Goal: Transaction & Acquisition: Purchase product/service

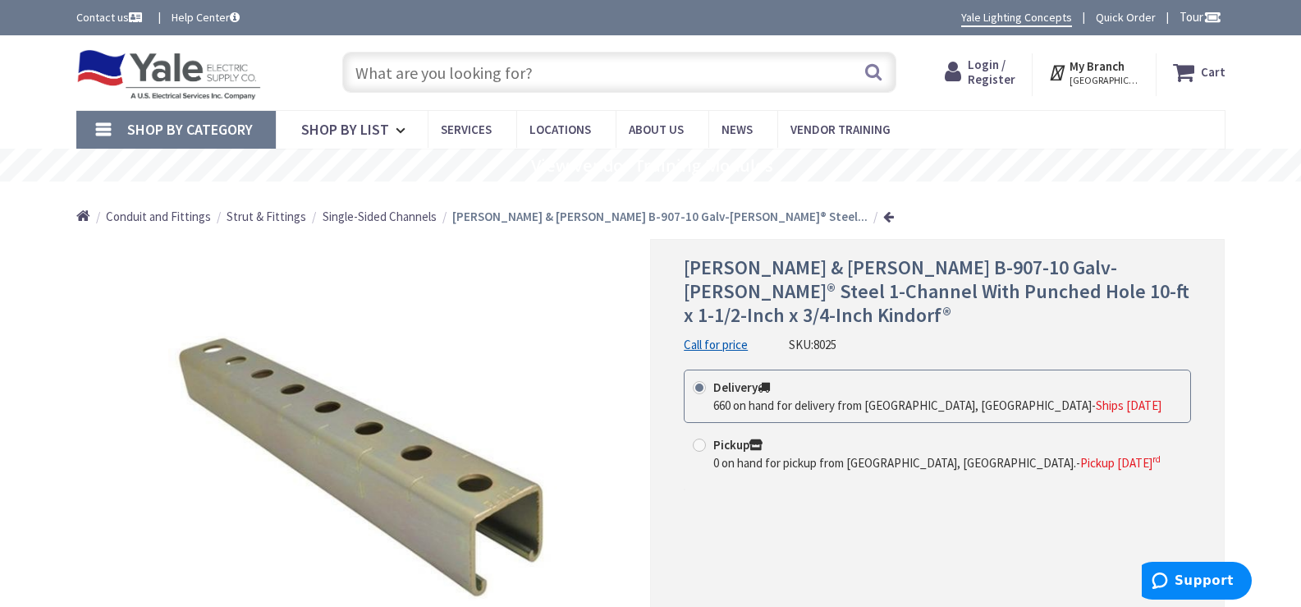
click at [585, 80] on input "text" at bounding box center [619, 72] width 554 height 41
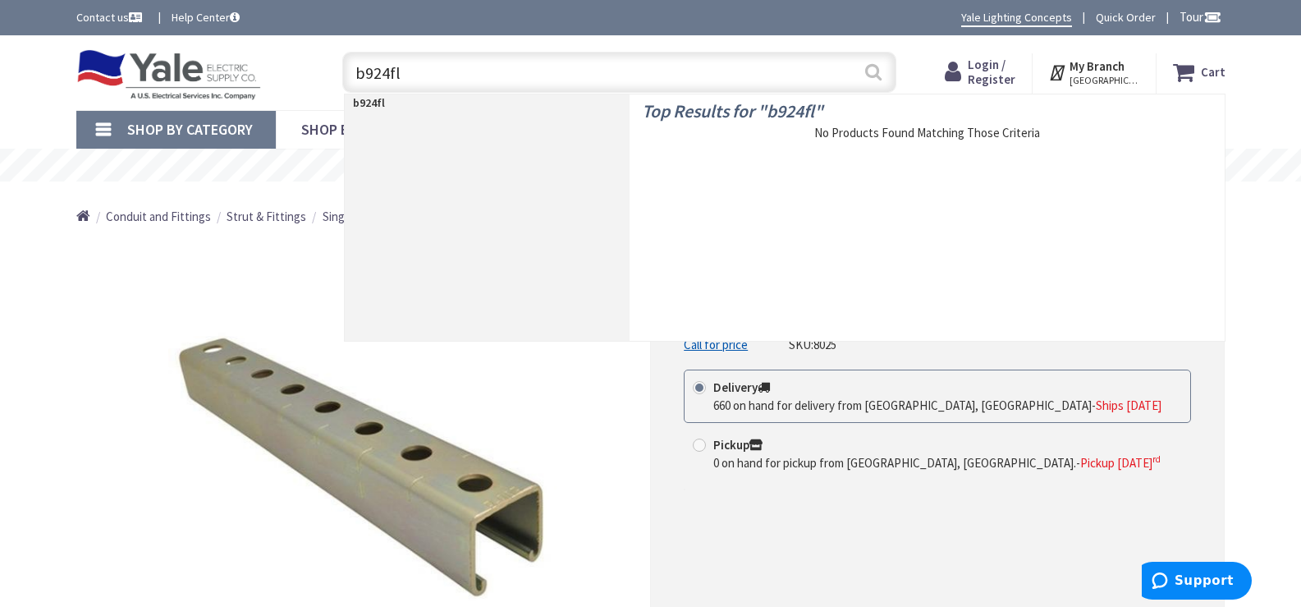
type input "b924fl"
click at [874, 78] on button "Search" at bounding box center [873, 71] width 21 height 37
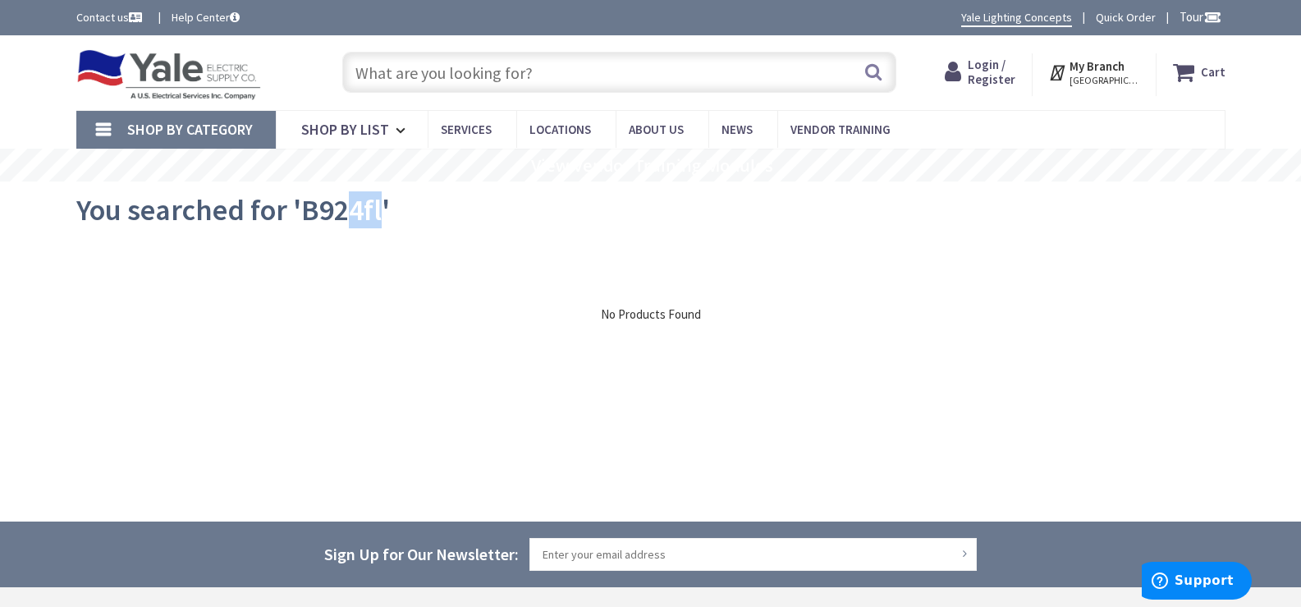
drag, startPoint x: 380, startPoint y: 210, endPoint x: 352, endPoint y: 218, distance: 29.1
click at [352, 218] on span "You searched for 'B924fl'" at bounding box center [233, 209] width 314 height 37
click at [427, 71] on input "text" at bounding box center [619, 72] width 554 height 41
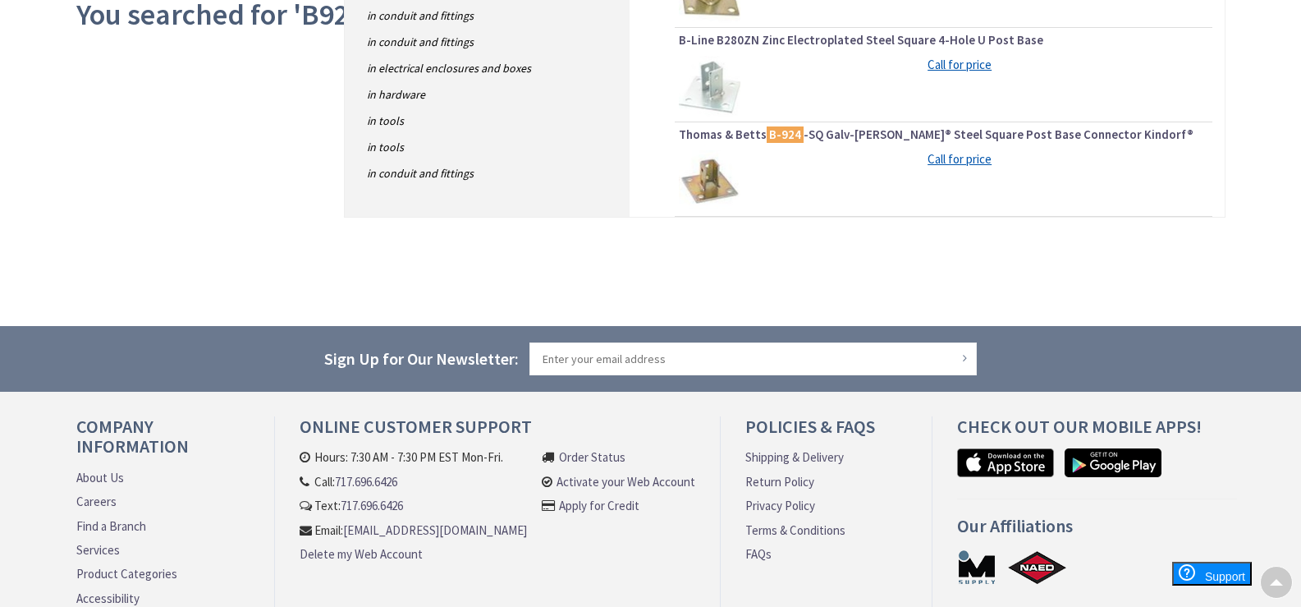
scroll to position [82, 0]
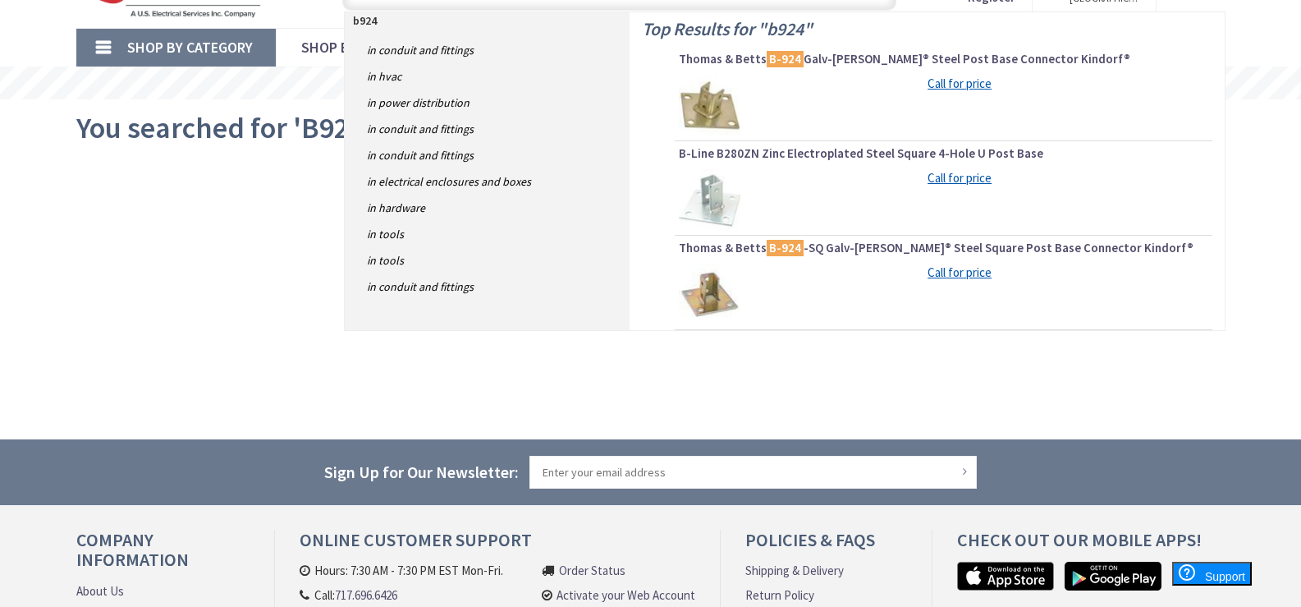
type input "b924"
click at [730, 249] on span "Thomas & Betts B-924 -SQ Galv-Krom® Steel Square Post Base Connector Kindorf®" at bounding box center [944, 248] width 530 height 16
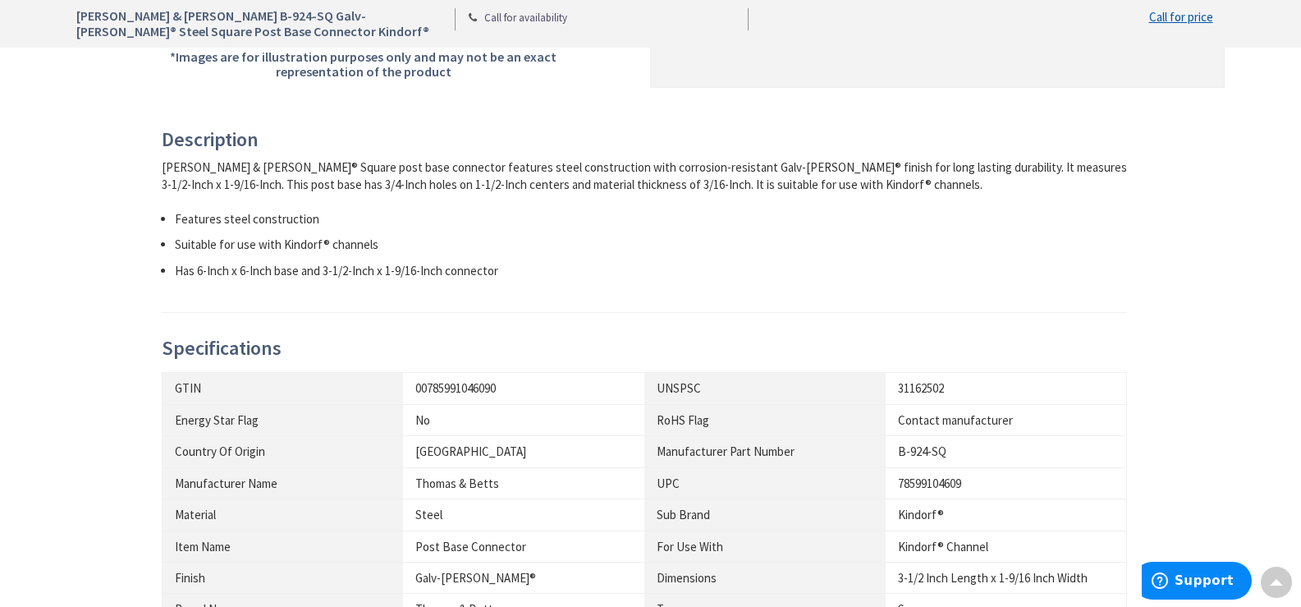
scroll to position [985, 0]
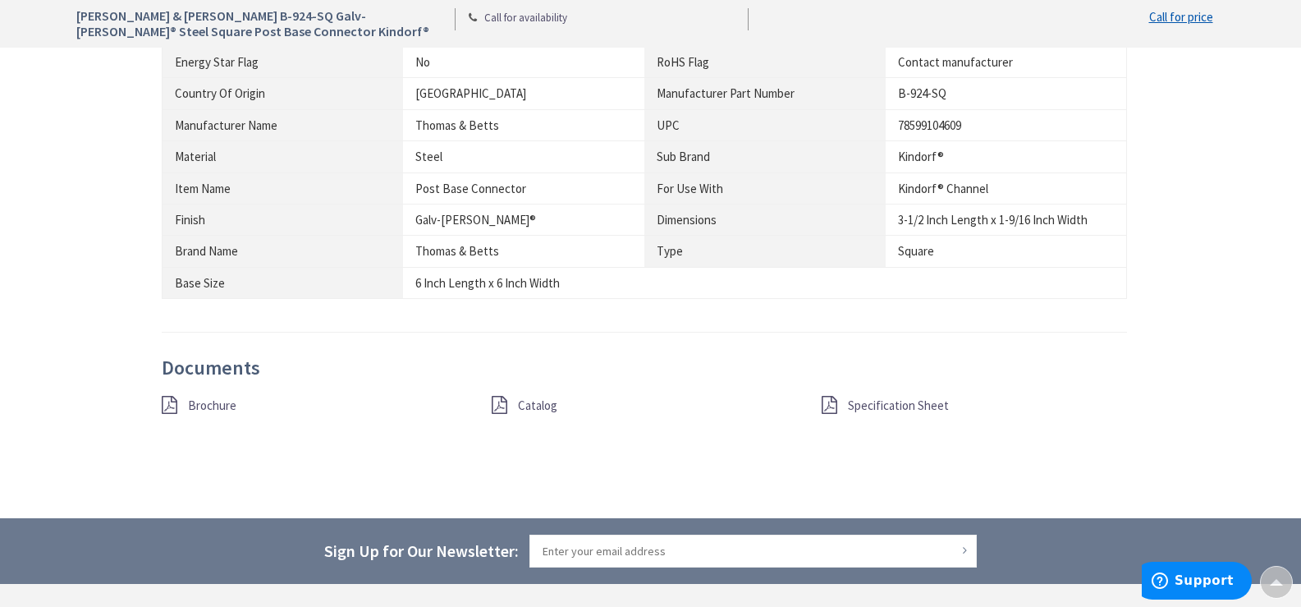
click at [532, 401] on span "Catalog" at bounding box center [537, 405] width 39 height 16
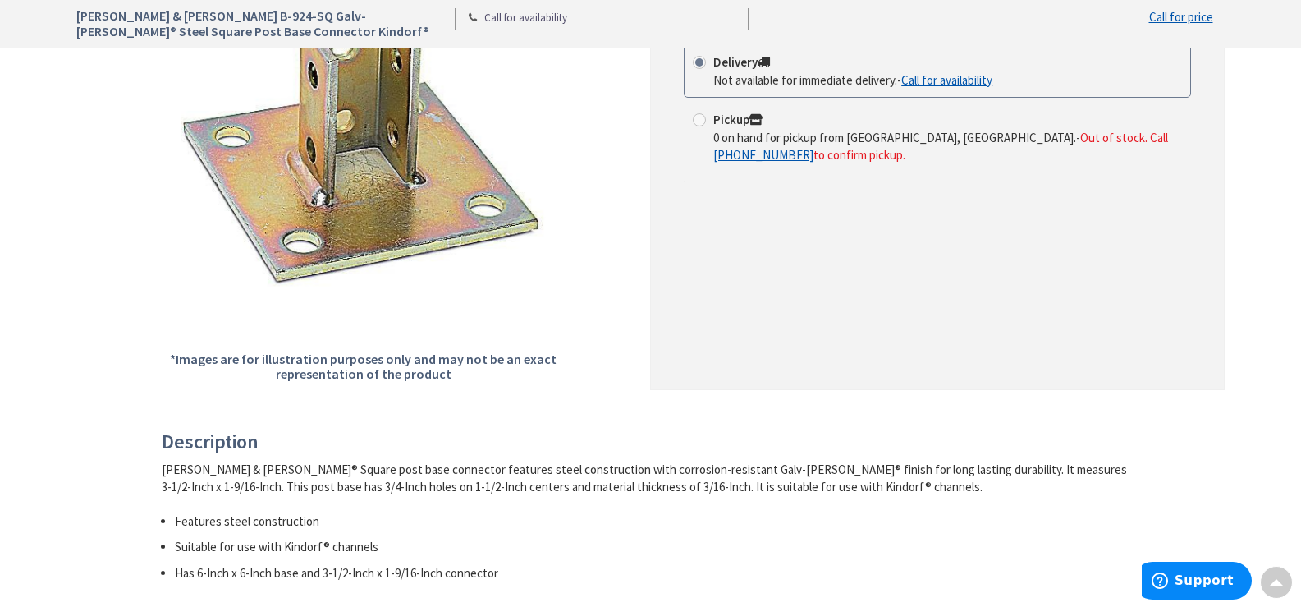
scroll to position [0, 0]
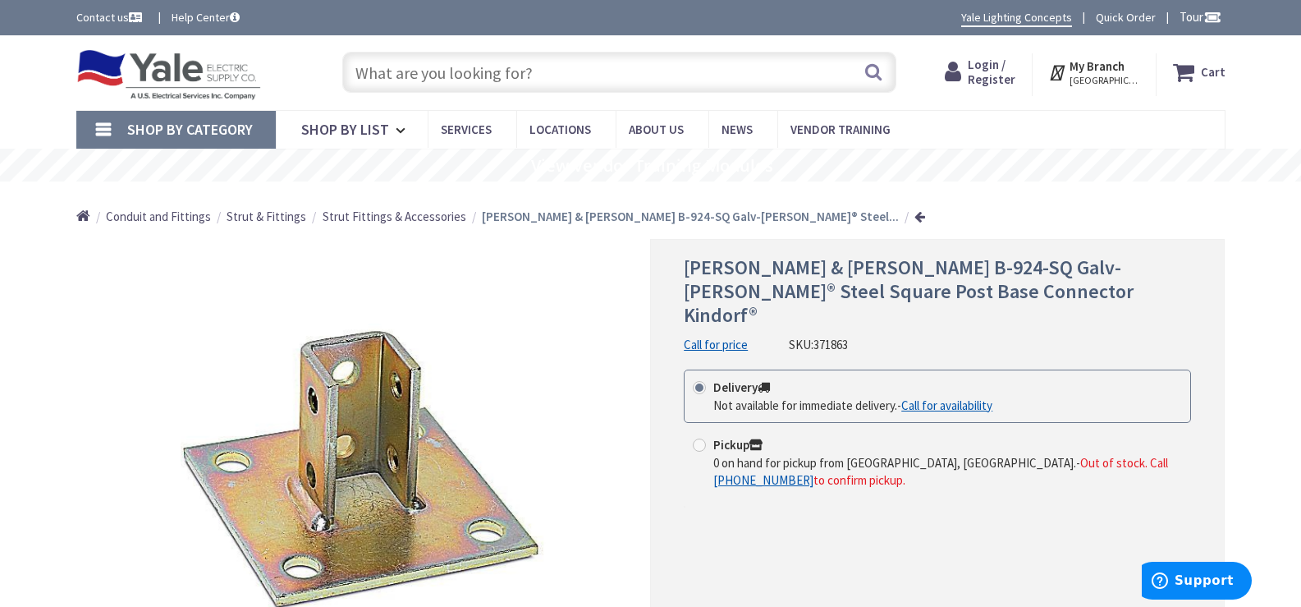
click at [438, 60] on input "text" at bounding box center [619, 72] width 554 height 41
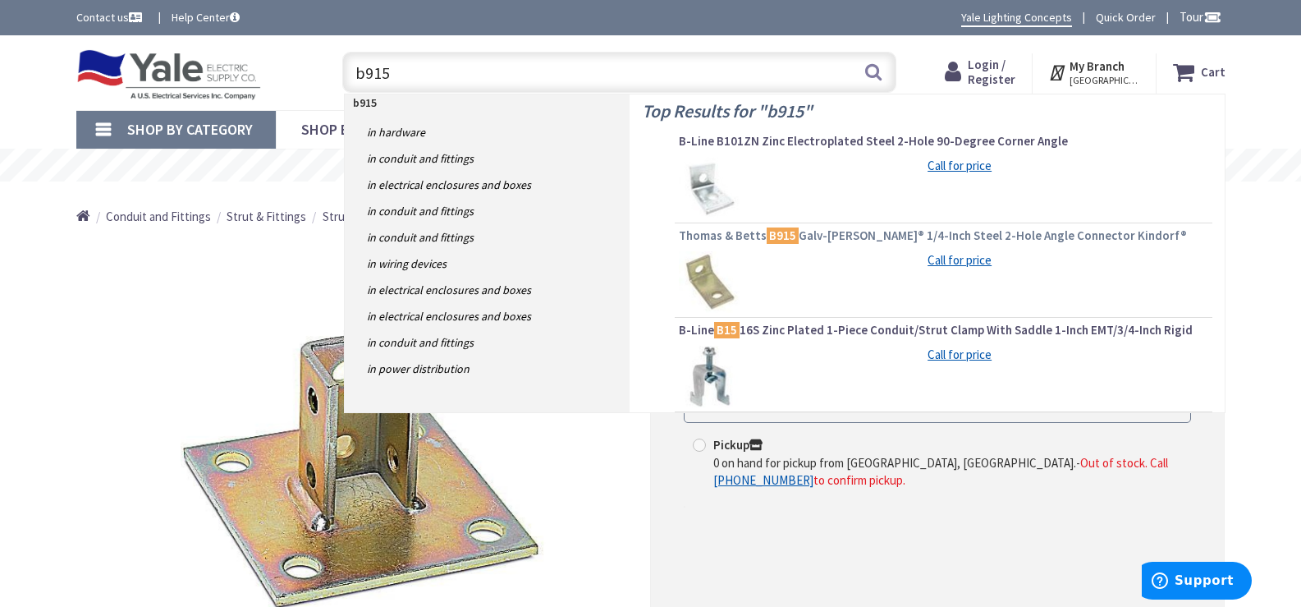
type input "b915"
click at [713, 237] on span "Thomas & Betts B915 Galv-Krom® 1/4-Inch Steel 2-Hole Angle Connector Kindorf®" at bounding box center [944, 235] width 530 height 16
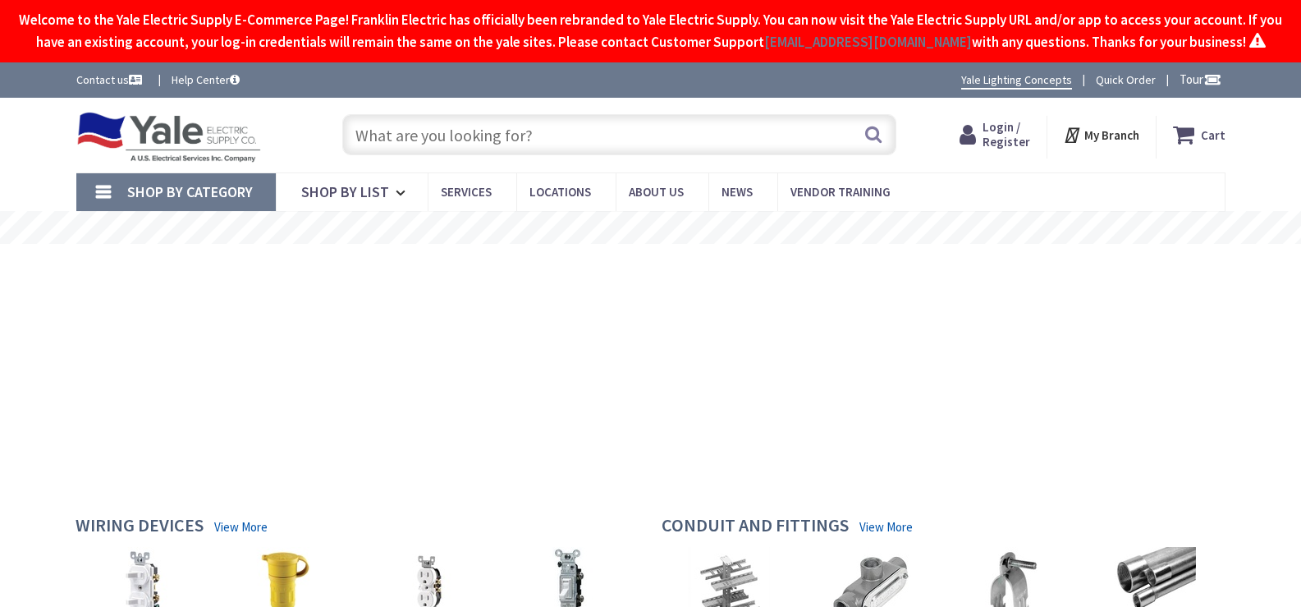
click at [415, 153] on input "text" at bounding box center [619, 134] width 554 height 41
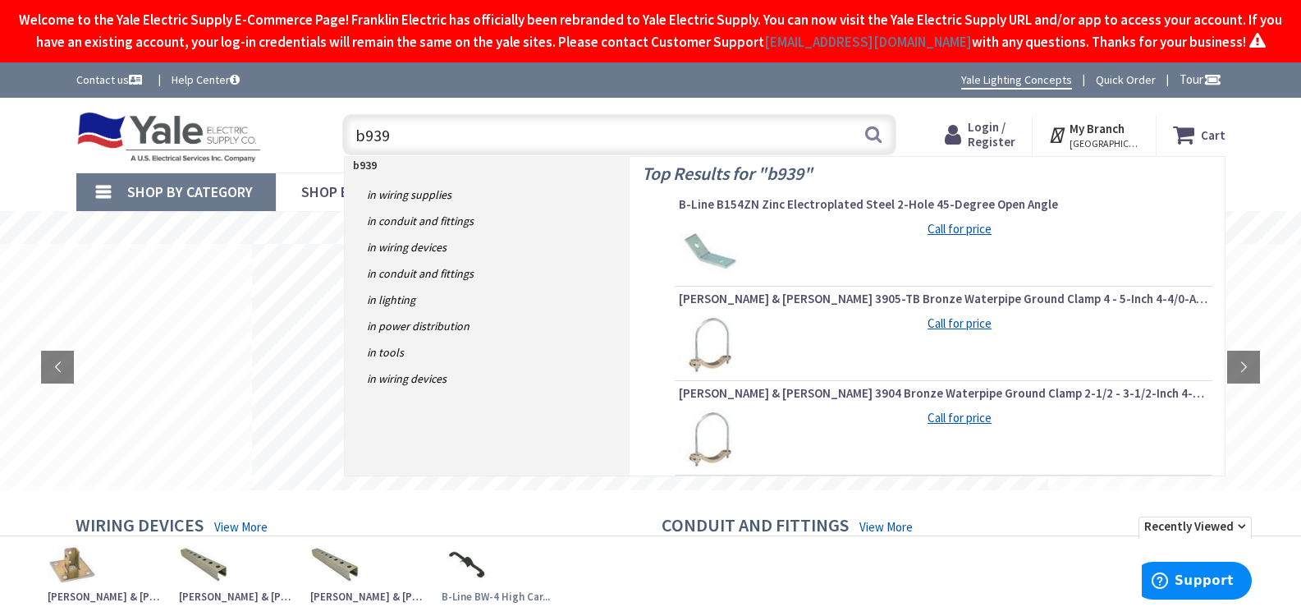
type input "b939"
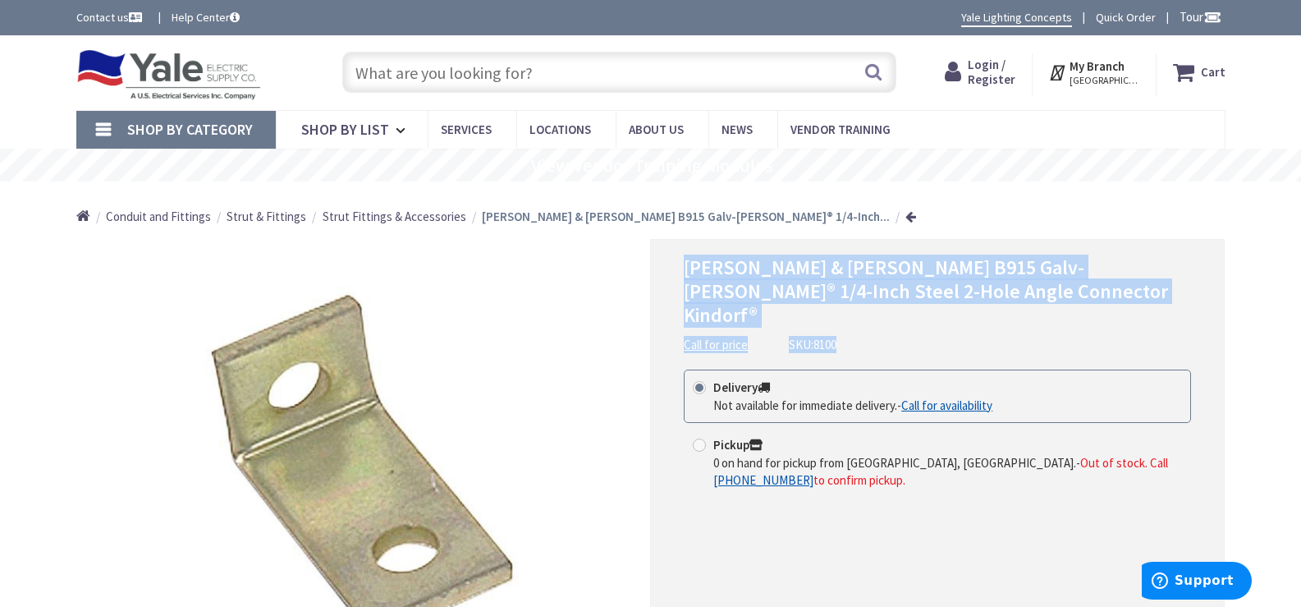
drag, startPoint x: 687, startPoint y: 265, endPoint x: 1154, endPoint y: 315, distance: 469.8
click at [1154, 315] on div "Thomas & Betts B915 Galv-Krom® 1/4-Inch Steel 2-Hole Angle Connector Kindorf® C…" at bounding box center [937, 304] width 507 height 97
copy div "Thomas & Betts B915 Galv-Krom® 1/4-Inch Steel 2-Hole Angle Connector Kindorf® C…"
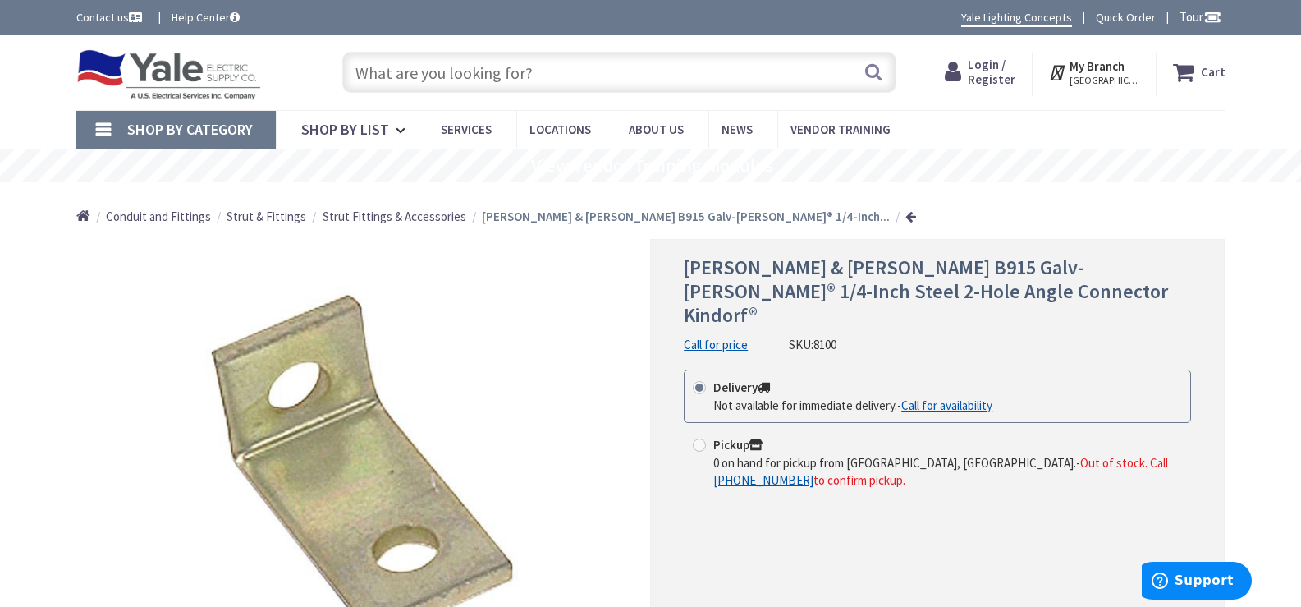
click at [548, 65] on input "text" at bounding box center [619, 72] width 554 height 41
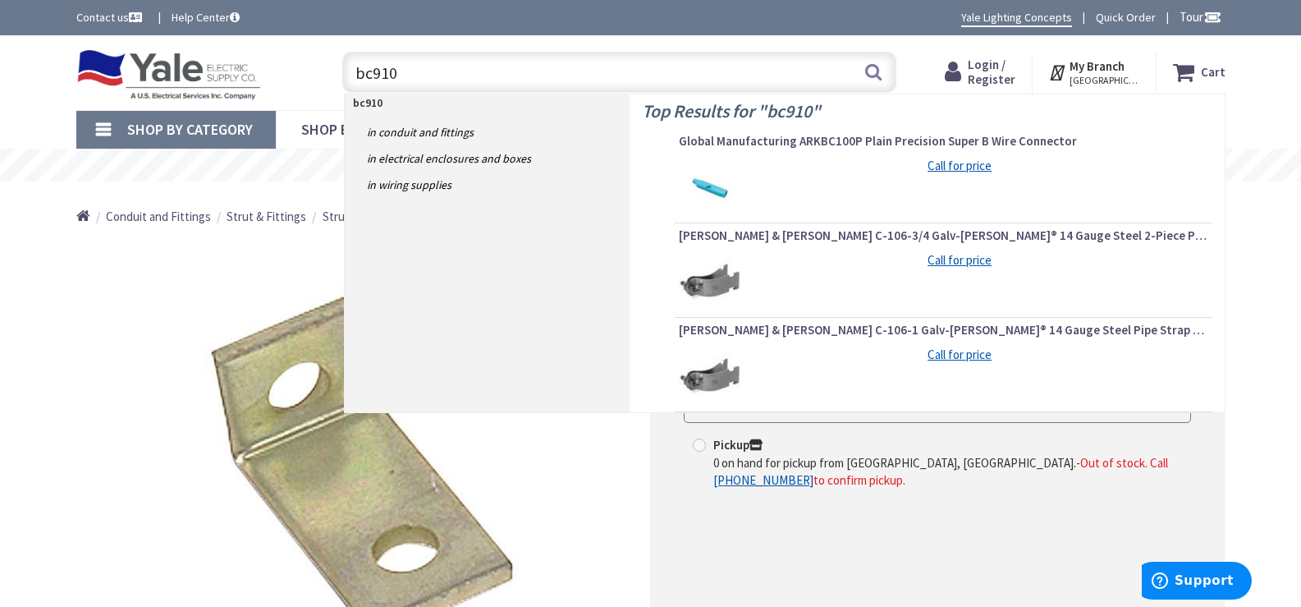
type input "bc910"
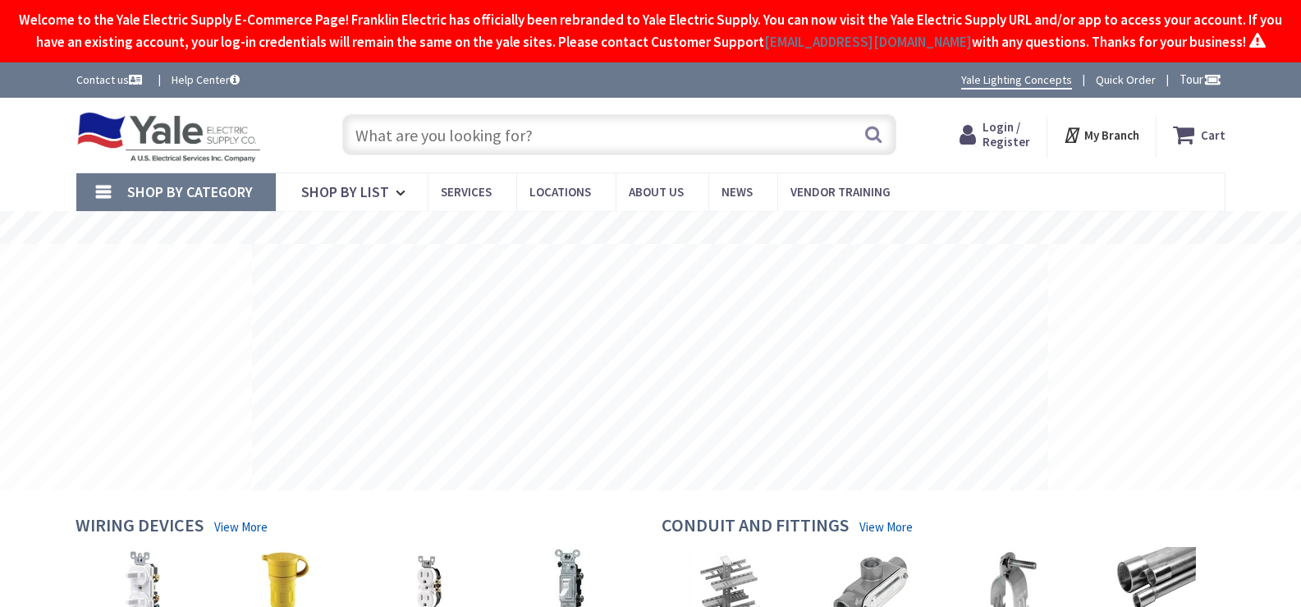
click at [460, 155] on input "text" at bounding box center [619, 134] width 554 height 41
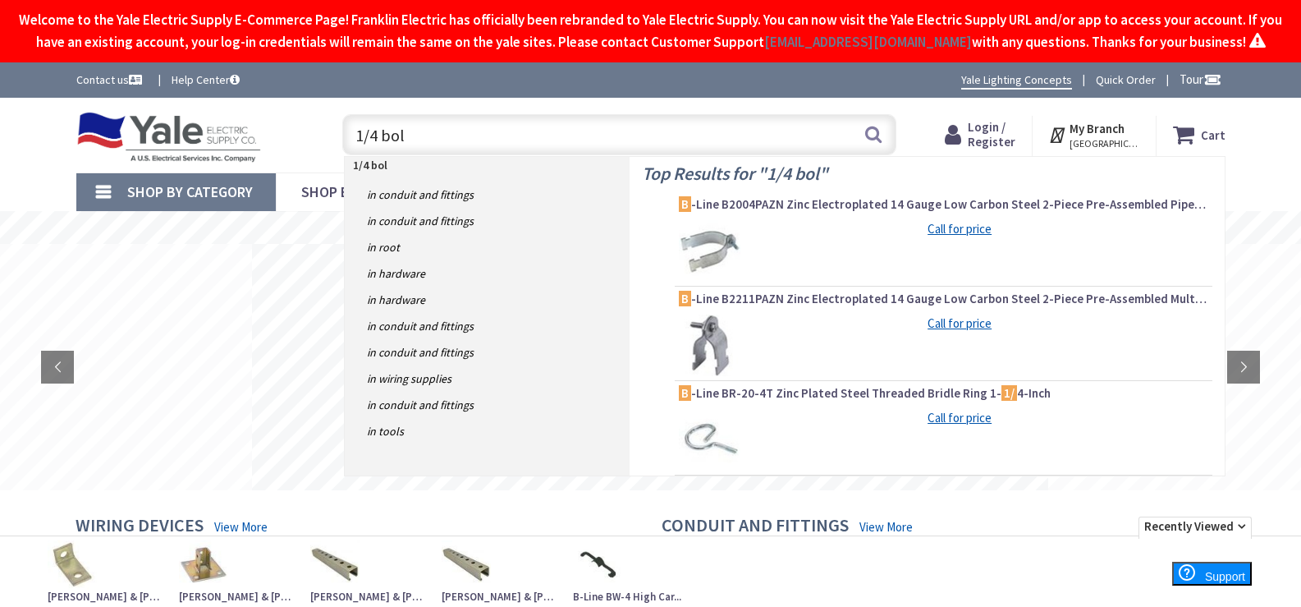
type input "1/4 bolt"
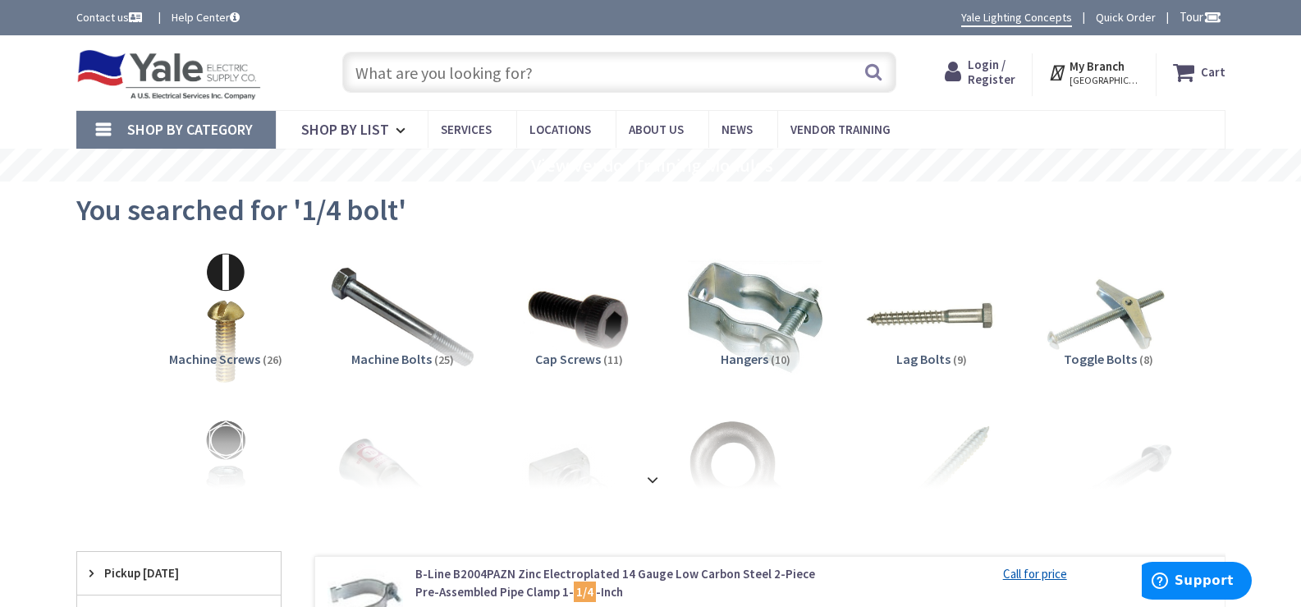
click at [449, 339] on img at bounding box center [402, 317] width 149 height 149
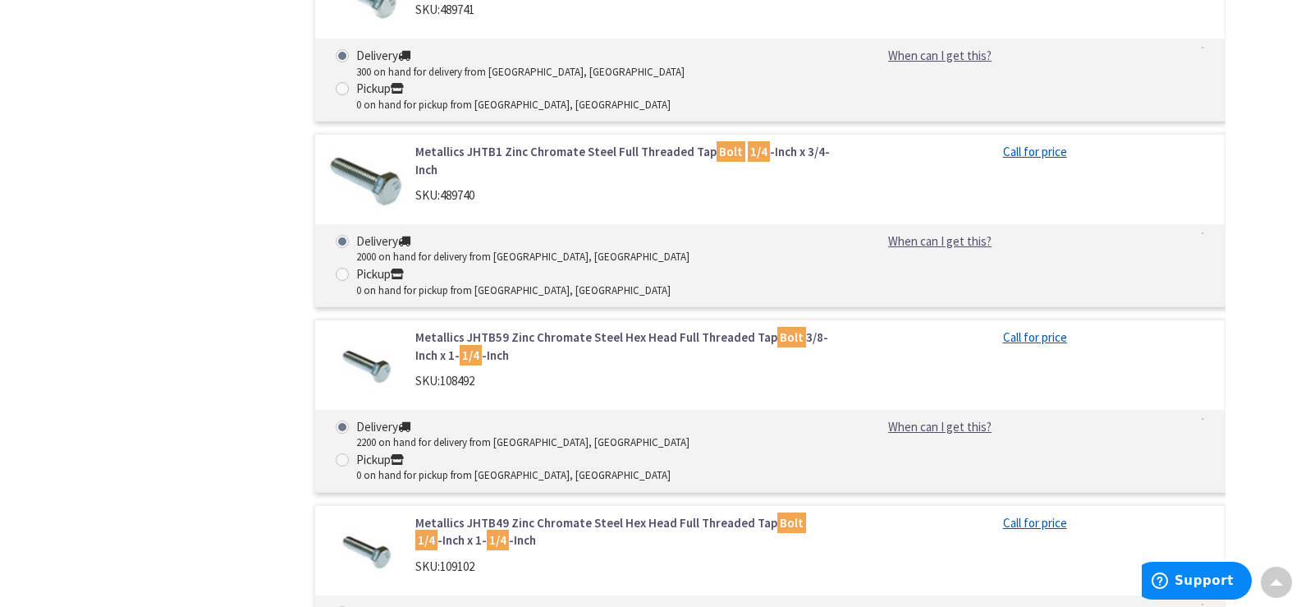
scroll to position [686, 0]
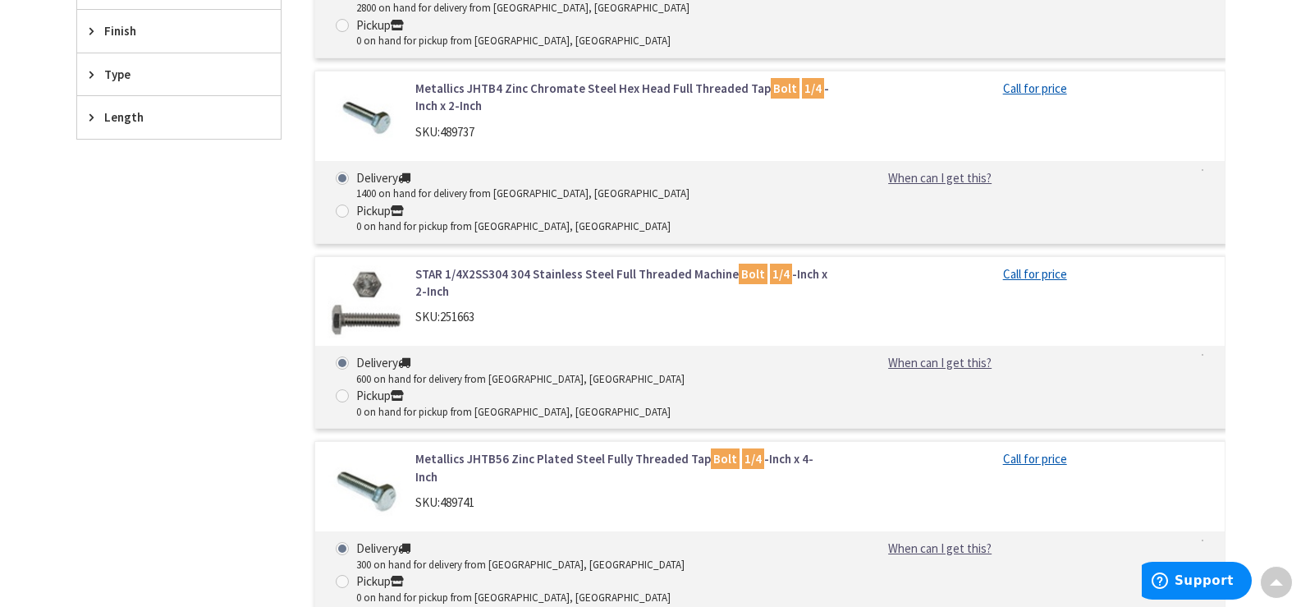
click at [531, 80] on link "Metallics JHTB4 Zinc Chromate Steel Hex Head Full Threaded Tap Bolt 1/4 -Inch x…" at bounding box center [624, 97] width 418 height 35
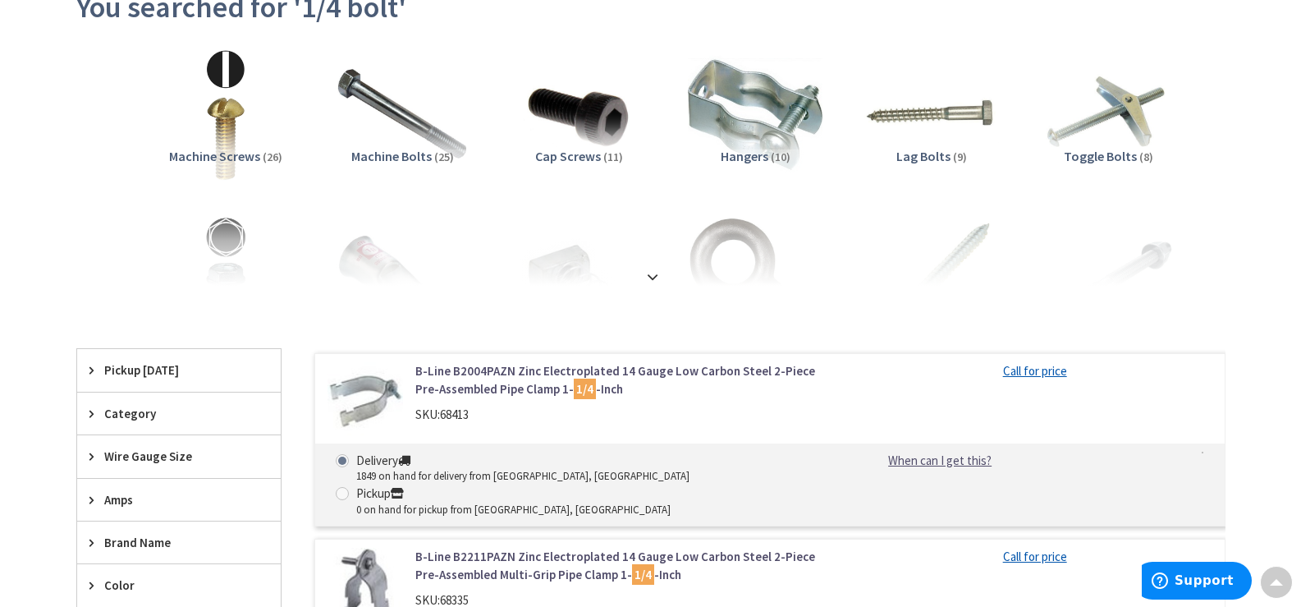
scroll to position [82, 0]
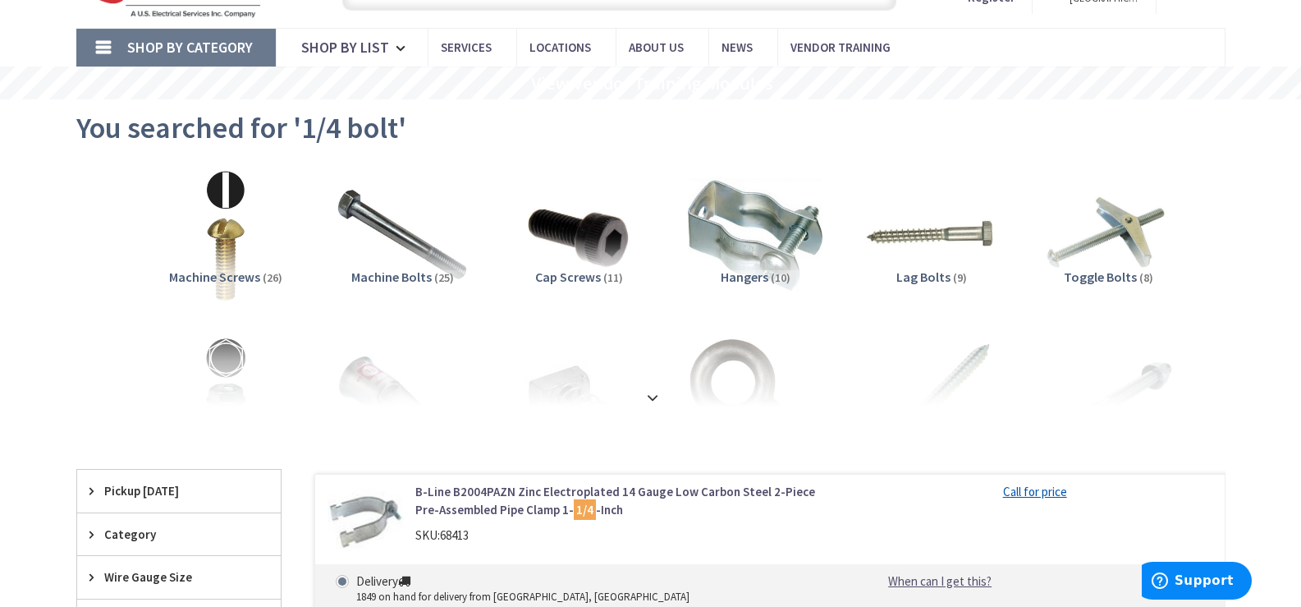
click at [442, 274] on span "(25)" at bounding box center [444, 277] width 20 height 15
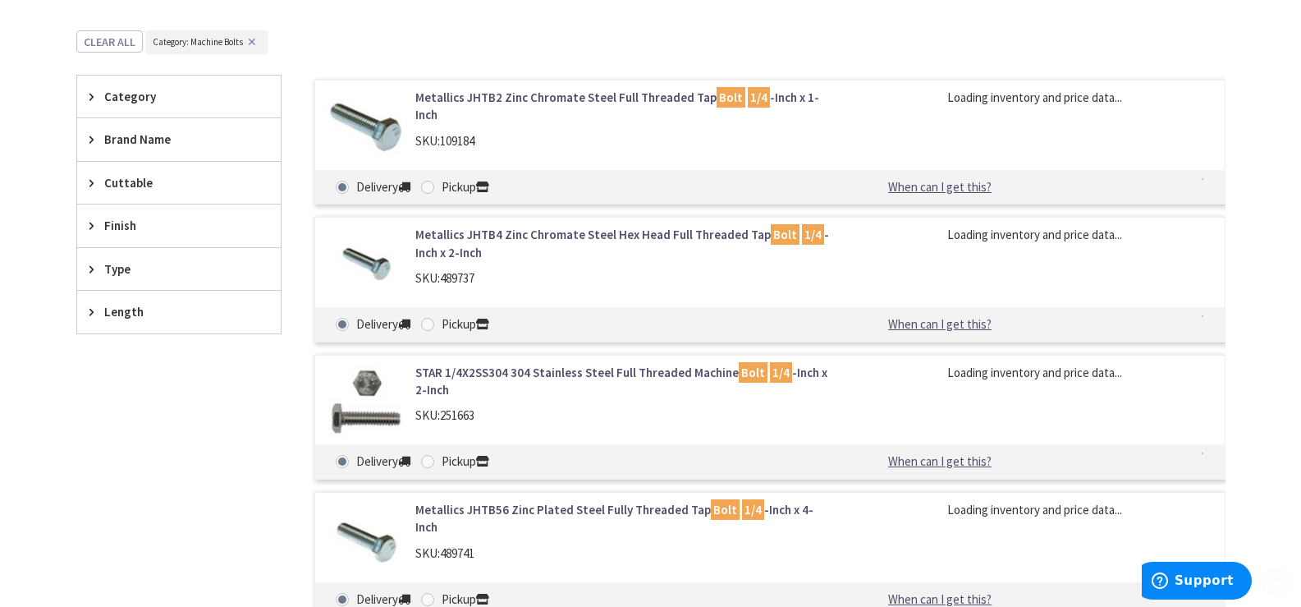
scroll to position [521, 0]
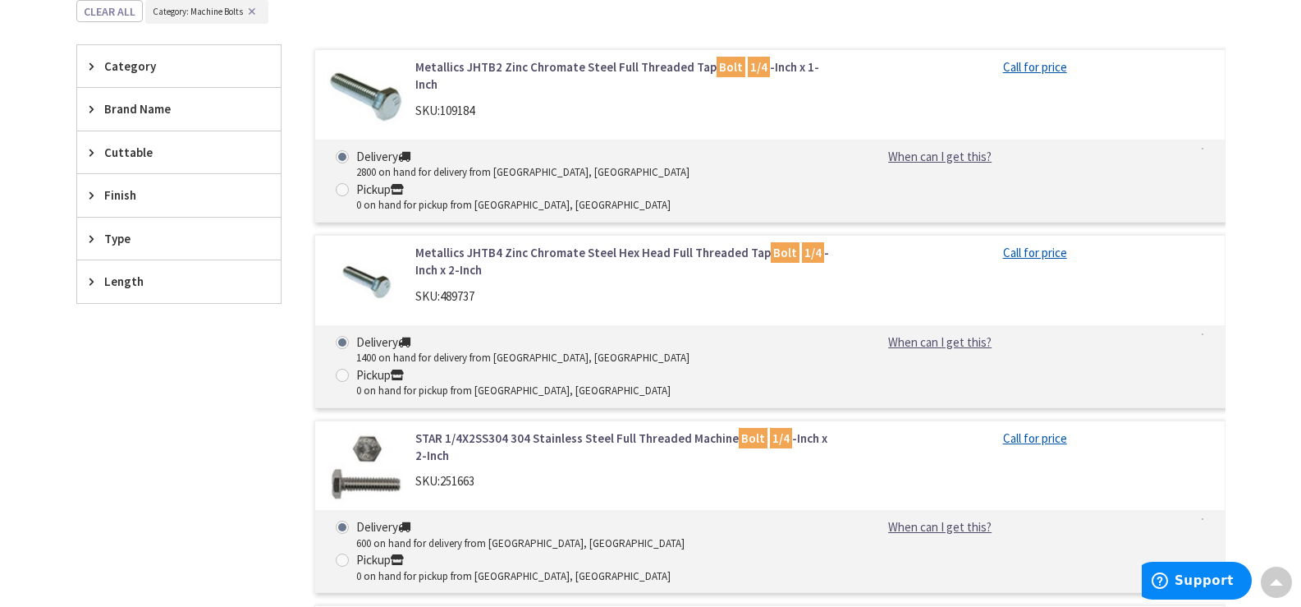
click at [466, 62] on link "Metallics JHTB2 Zinc Chromate Steel Full Threaded Tap Bolt 1/4 -Inch x 1-Inch" at bounding box center [624, 75] width 418 height 35
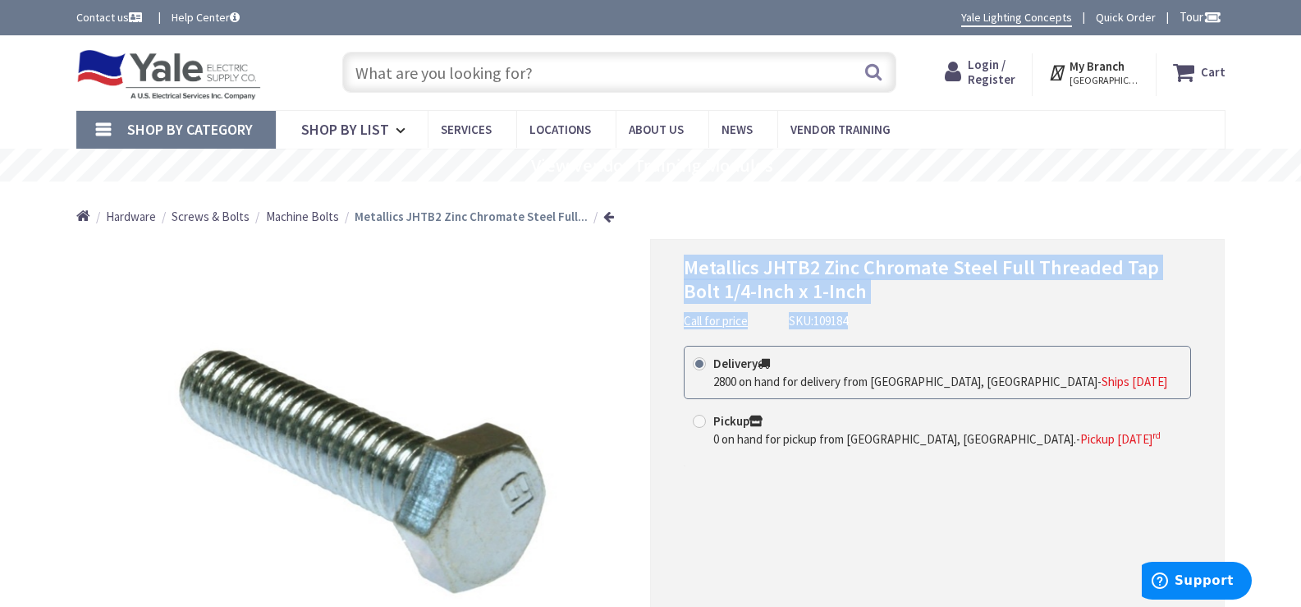
drag, startPoint x: 685, startPoint y: 261, endPoint x: 1144, endPoint y: 314, distance: 461.9
click at [1144, 314] on div "Metallics JHTB2 Zinc Chromate Steel Full Threaded Tap Bolt 1/4-Inch x 1-Inch Ca…" at bounding box center [937, 292] width 507 height 73
copy div "Metallics JHTB2 Zinc Chromate Steel Full Threaded Tap Bolt 1/4-Inch x 1-Inch Ca…"
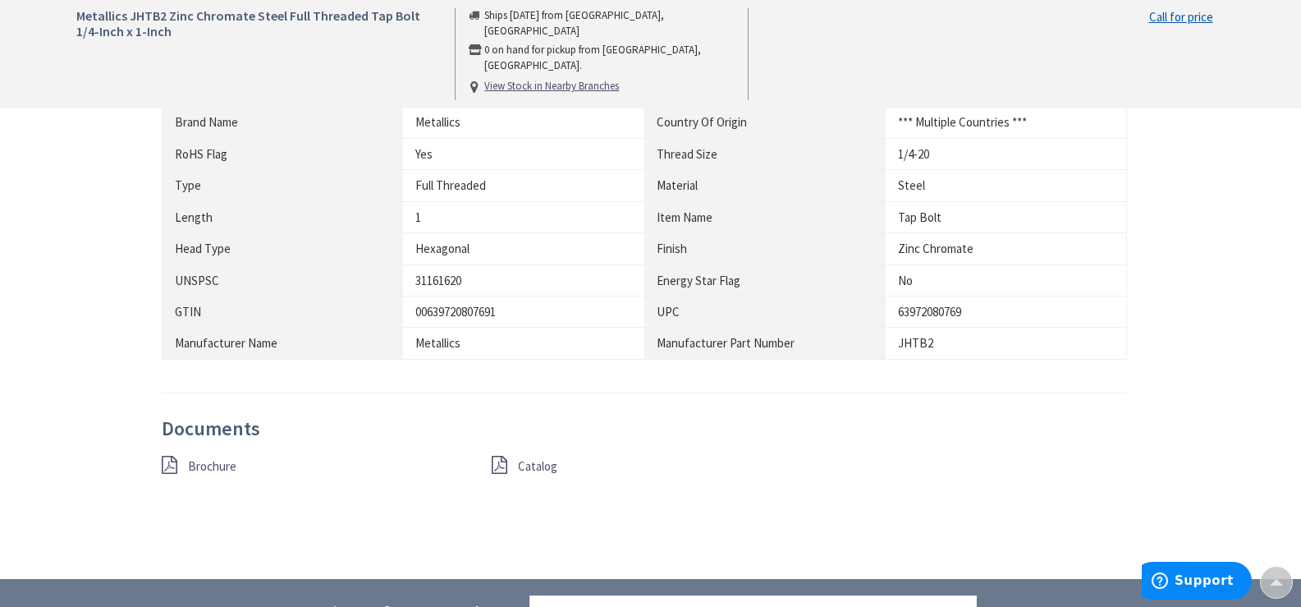
scroll to position [903, 0]
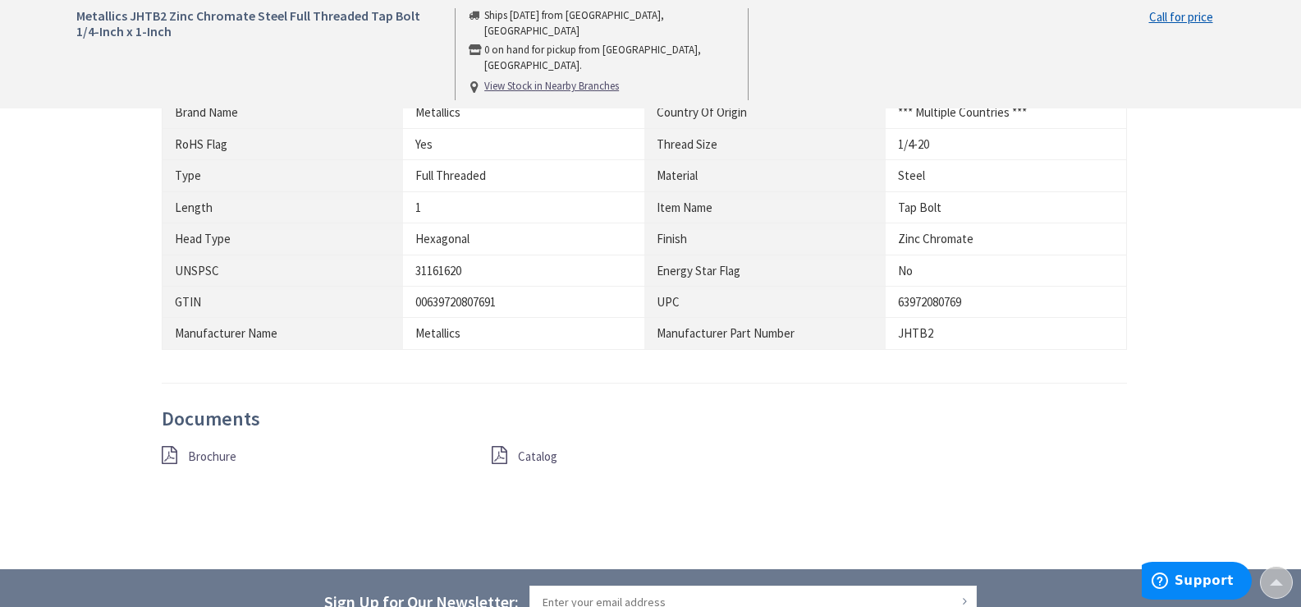
click at [542, 459] on span "Catalog" at bounding box center [537, 456] width 39 height 16
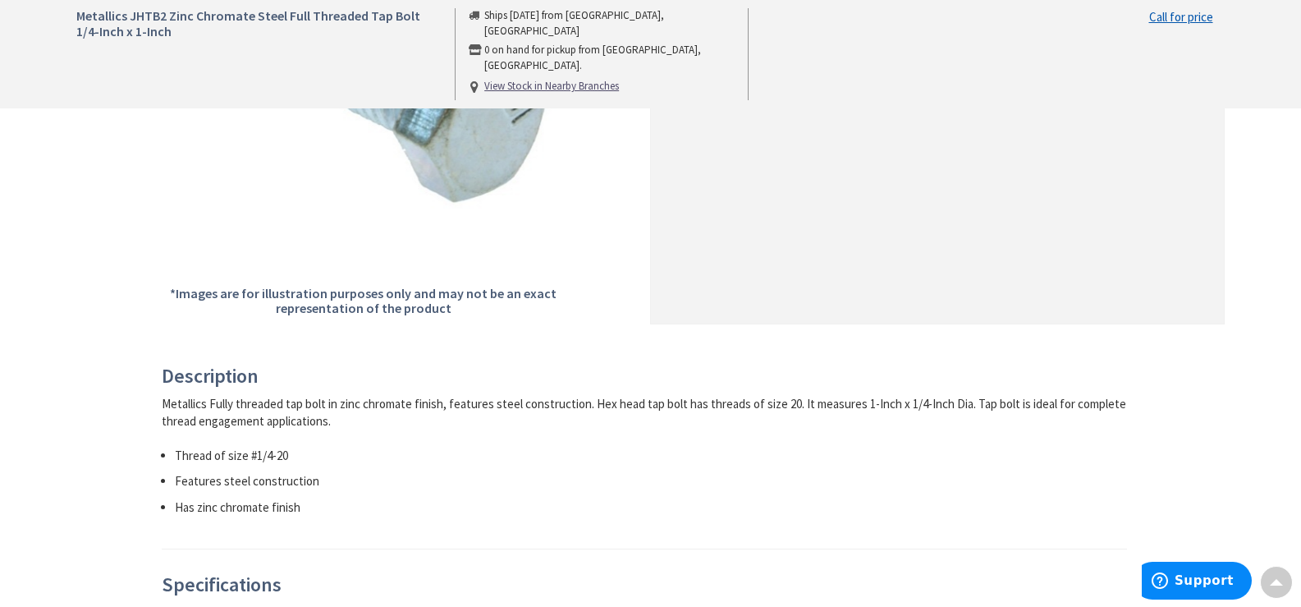
scroll to position [0, 0]
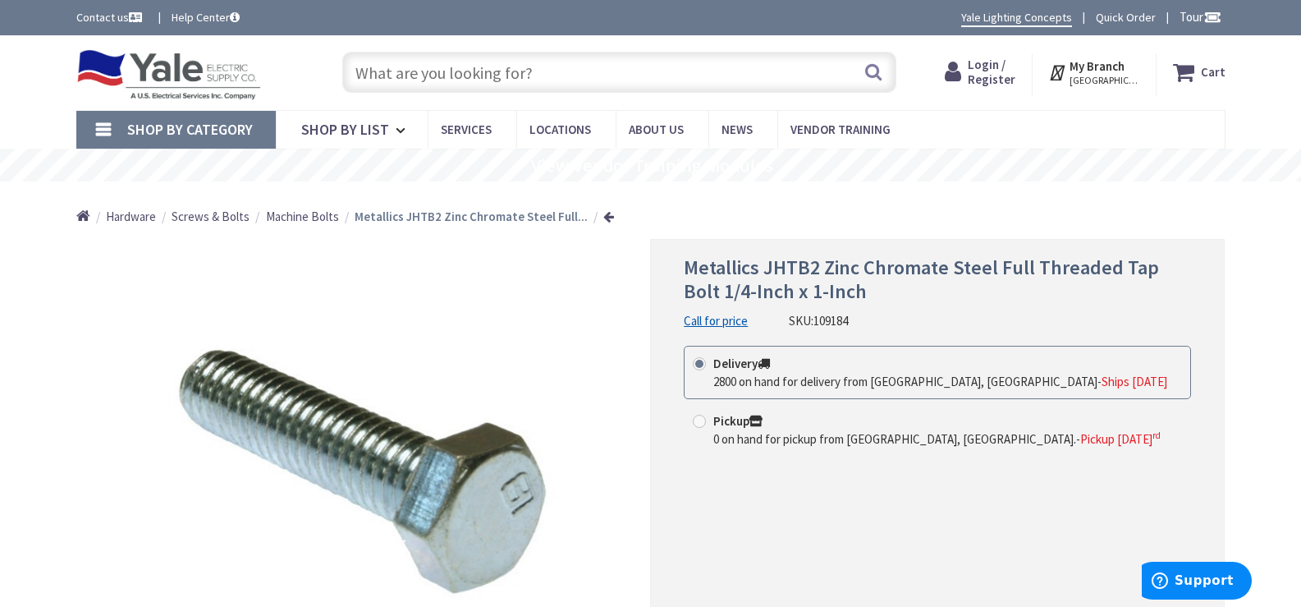
click at [453, 69] on input "text" at bounding box center [619, 72] width 554 height 41
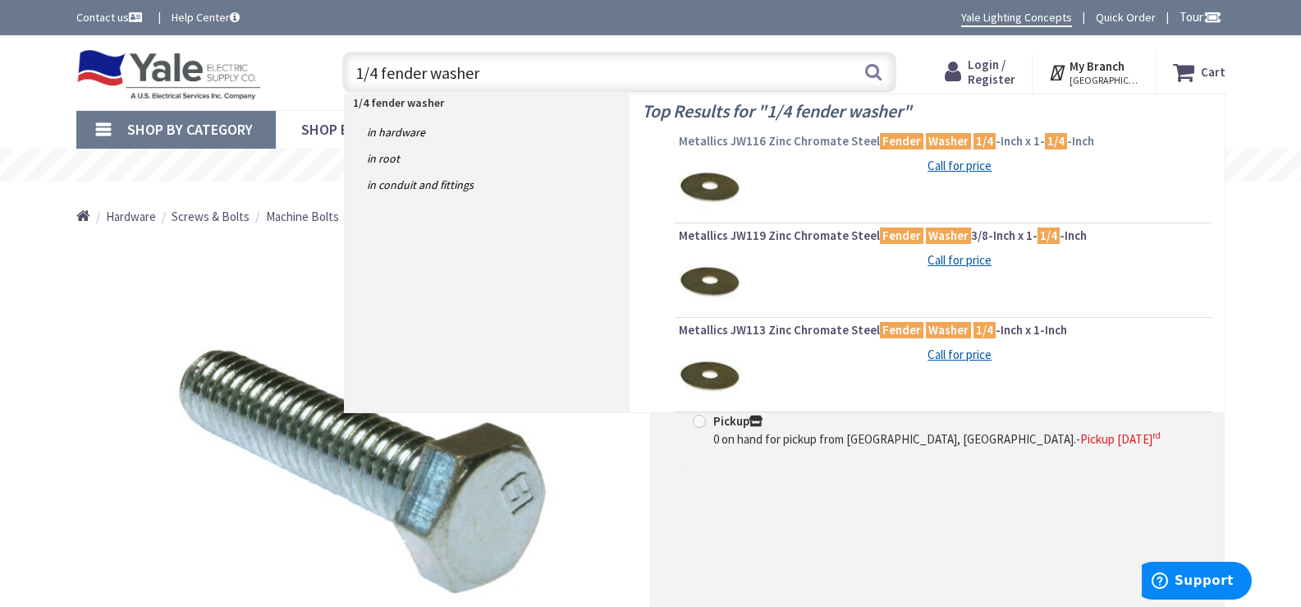
type input "1/4 fender washer"
click at [811, 142] on span "Metallics JW116 Zinc Chromate Steel Fender Washer 1/4 -Inch x 1- 1/4 -Inch" at bounding box center [944, 141] width 530 height 16
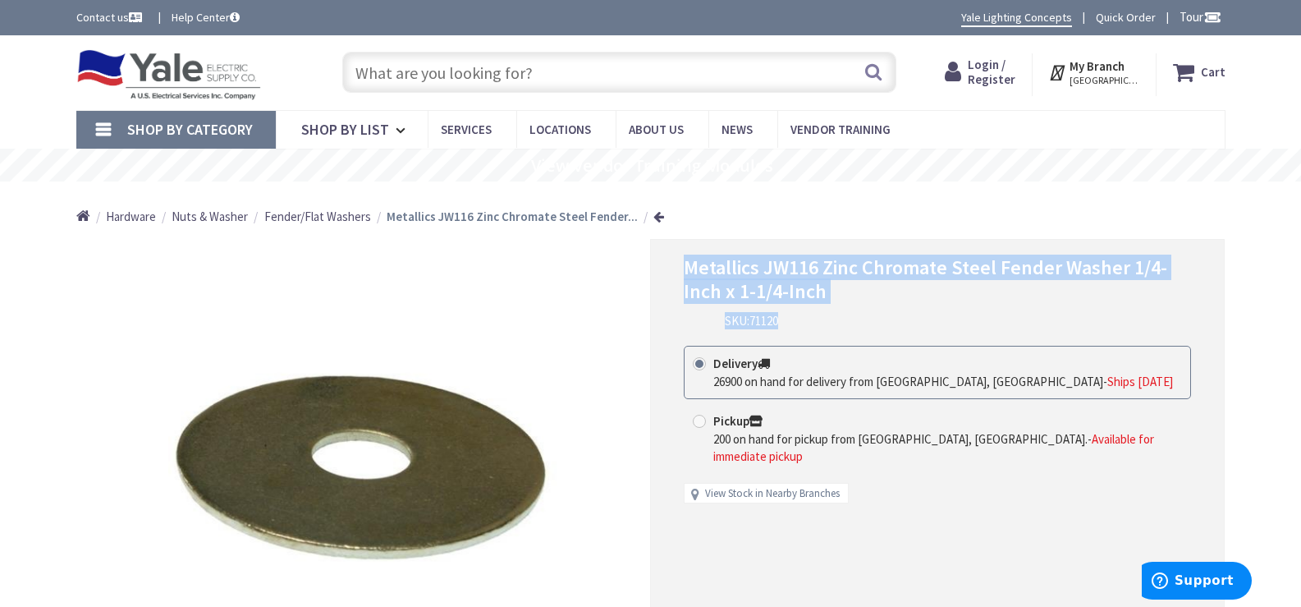
drag, startPoint x: 685, startPoint y: 266, endPoint x: 1158, endPoint y: 312, distance: 475.1
click at [1158, 312] on div "Metallics JW116 Zinc Chromate Steel Fender Washer 1/4-Inch x 1-1/4-Inch SKU: 71…" at bounding box center [937, 292] width 507 height 73
copy div "Metallics JW116 Zinc Chromate Steel Fender Washer 1/4-Inch x 1-1/4-Inch SKU: 71…"
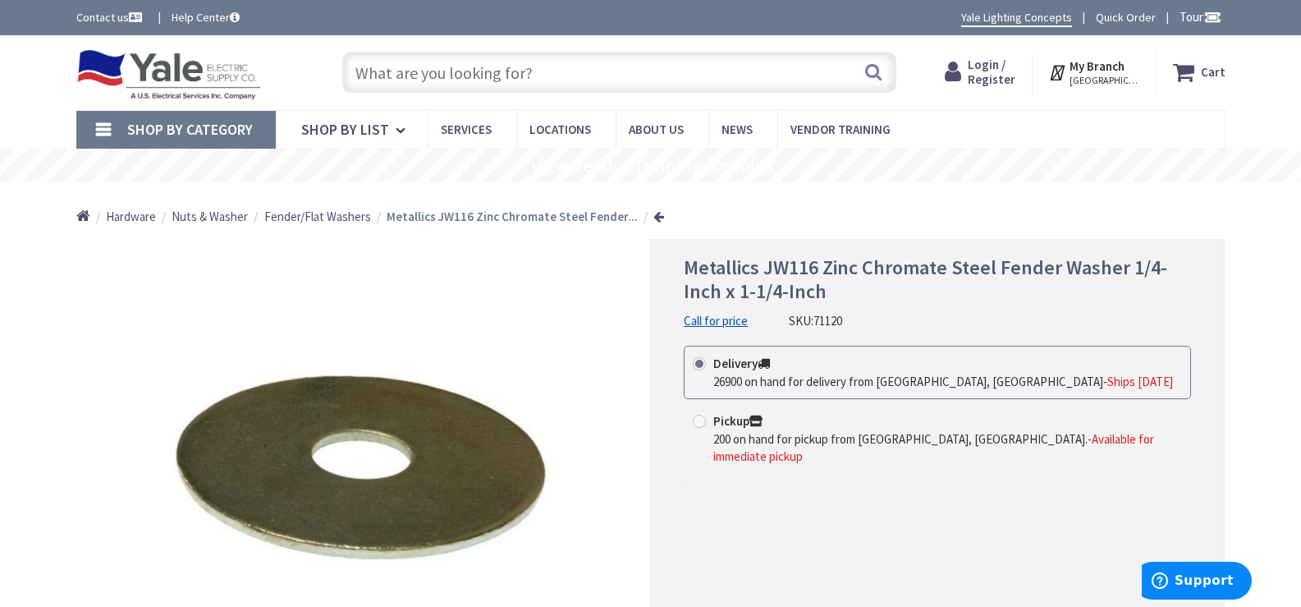
click at [432, 74] on input "text" at bounding box center [619, 72] width 554 height 41
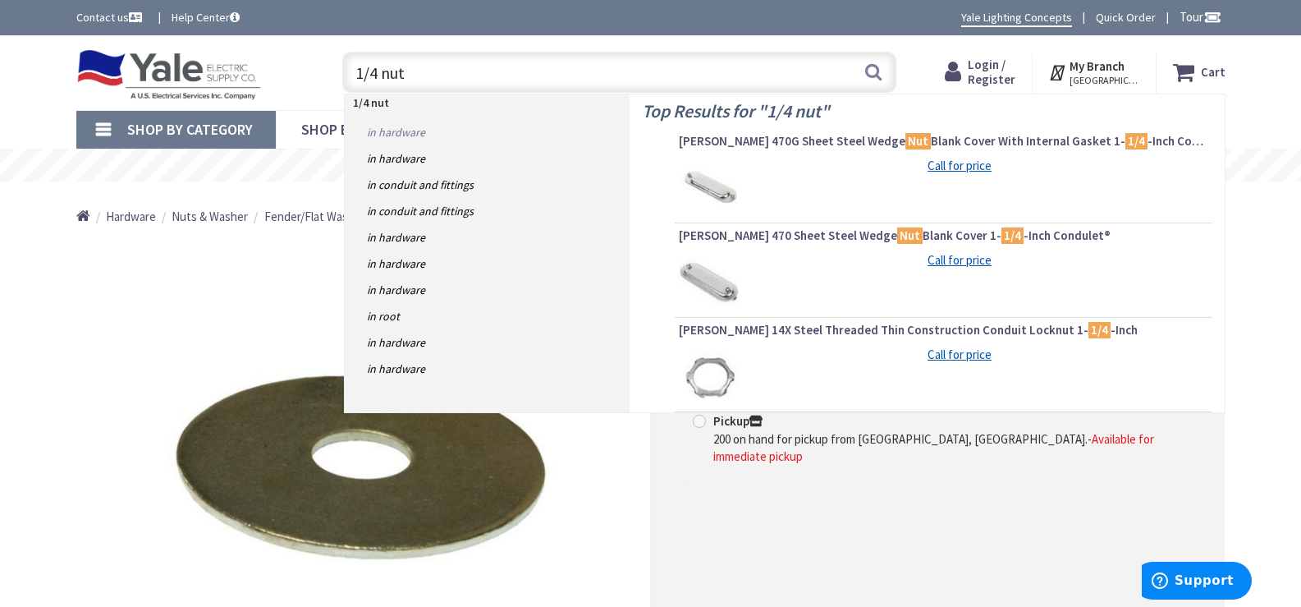
type input "1/4 nut"
click at [403, 134] on link "in Hardware" at bounding box center [487, 132] width 285 height 26
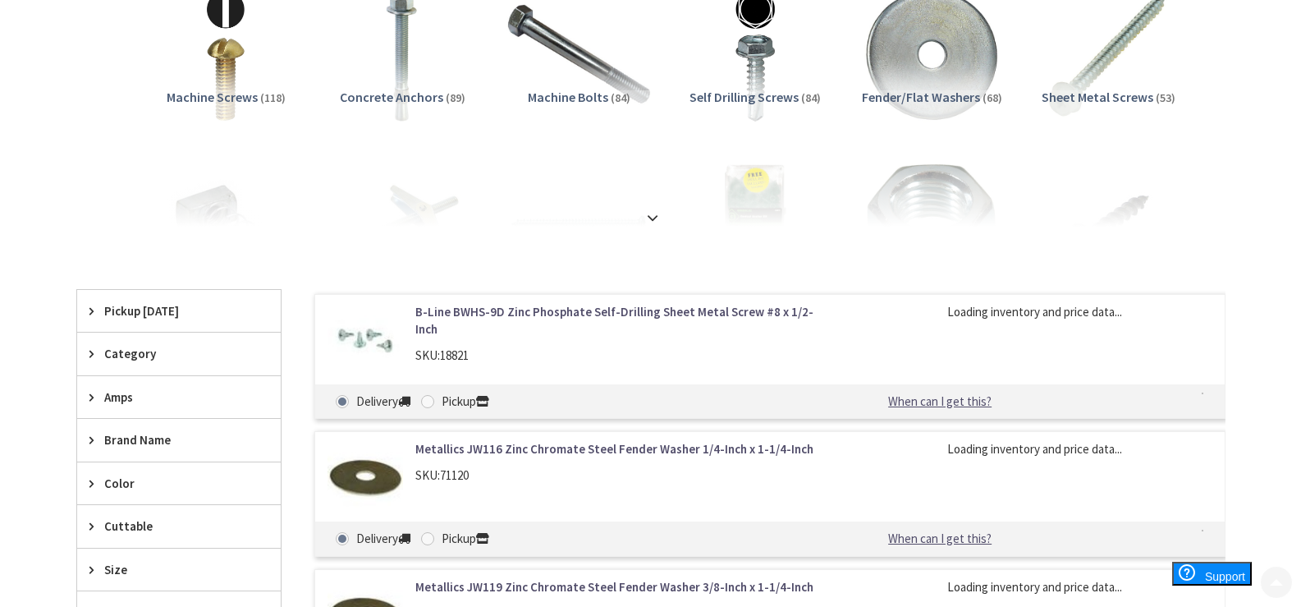
scroll to position [328, 0]
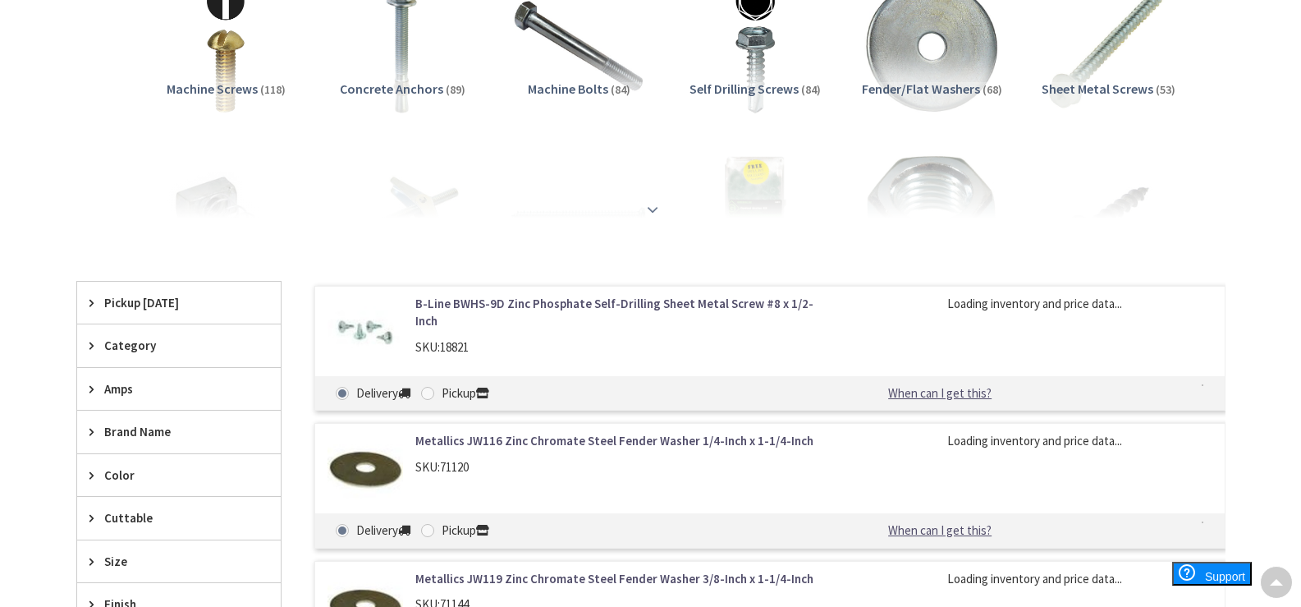
click at [649, 205] on strong at bounding box center [653, 209] width 20 height 18
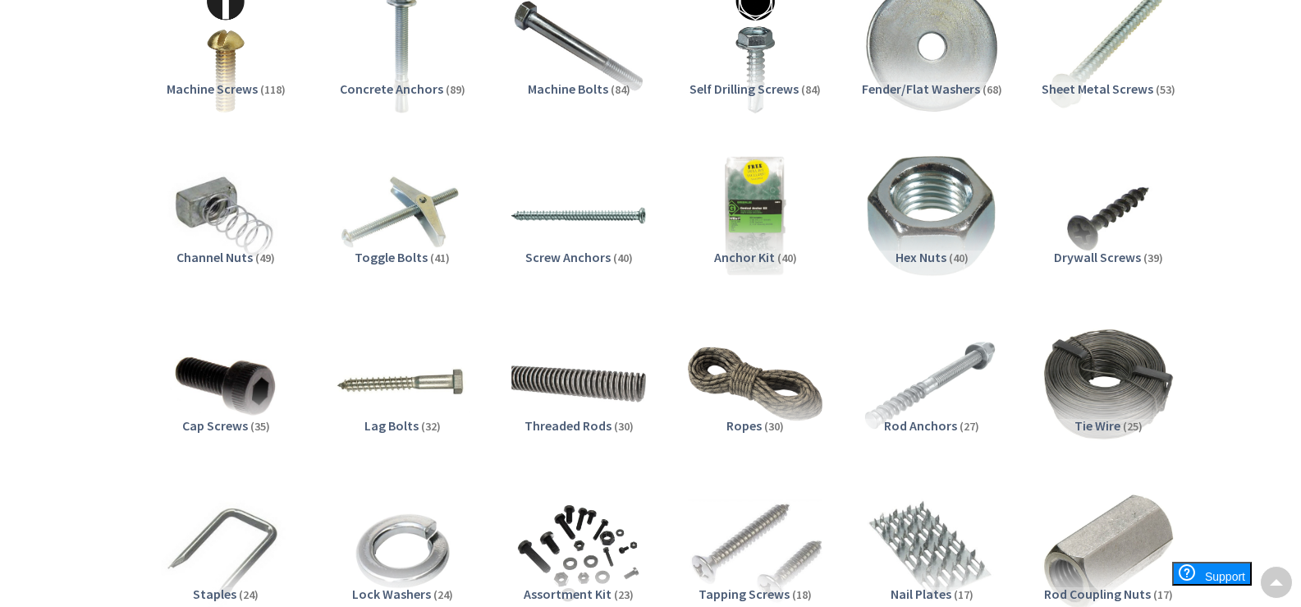
click at [925, 254] on span "Hex Nuts" at bounding box center [921, 257] width 51 height 16
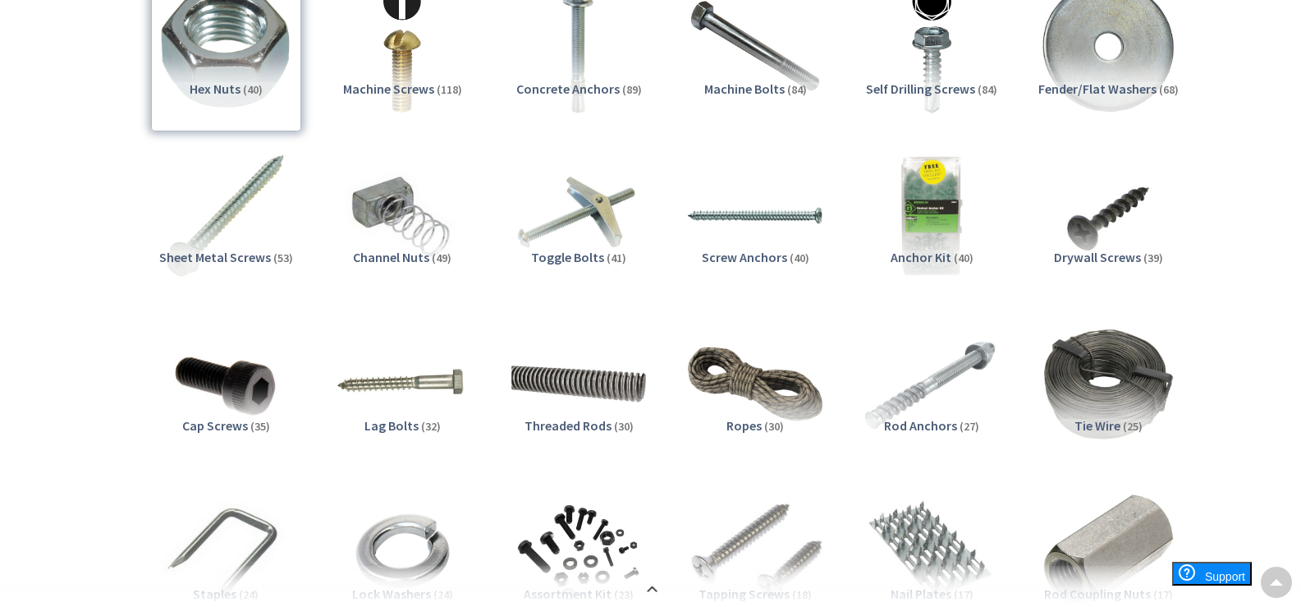
scroll to position [1688, 0]
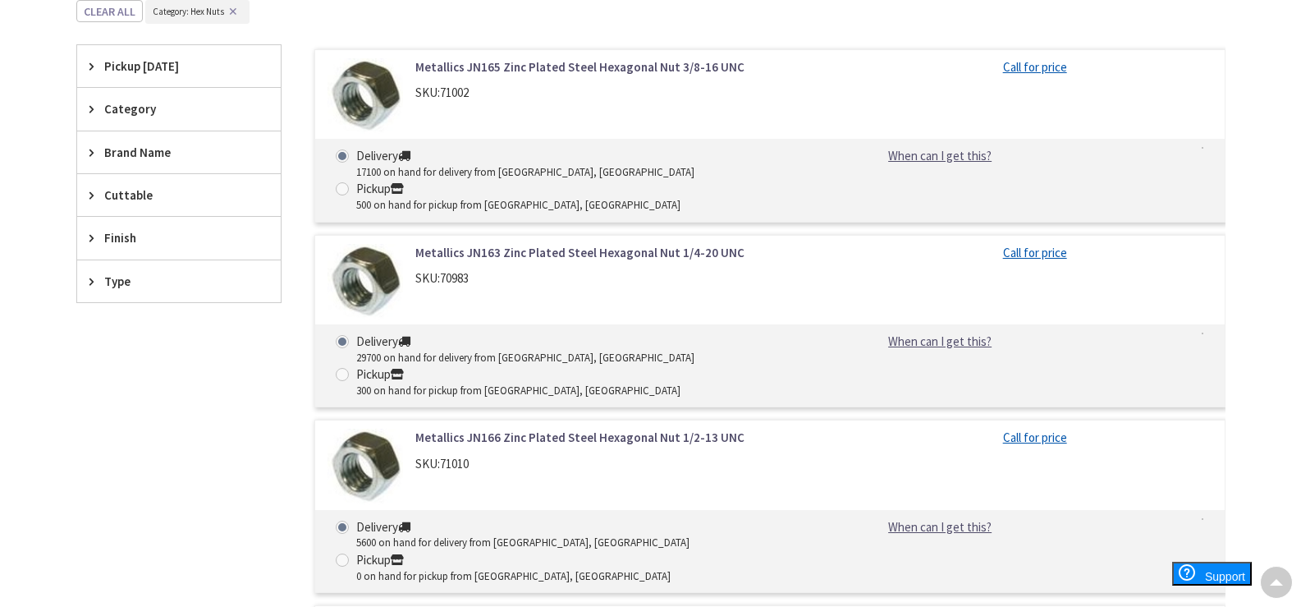
click at [726, 244] on link "Metallics JN163 Zinc Plated Steel Hexagonal Nut 1/4-20 UNC" at bounding box center [624, 252] width 418 height 17
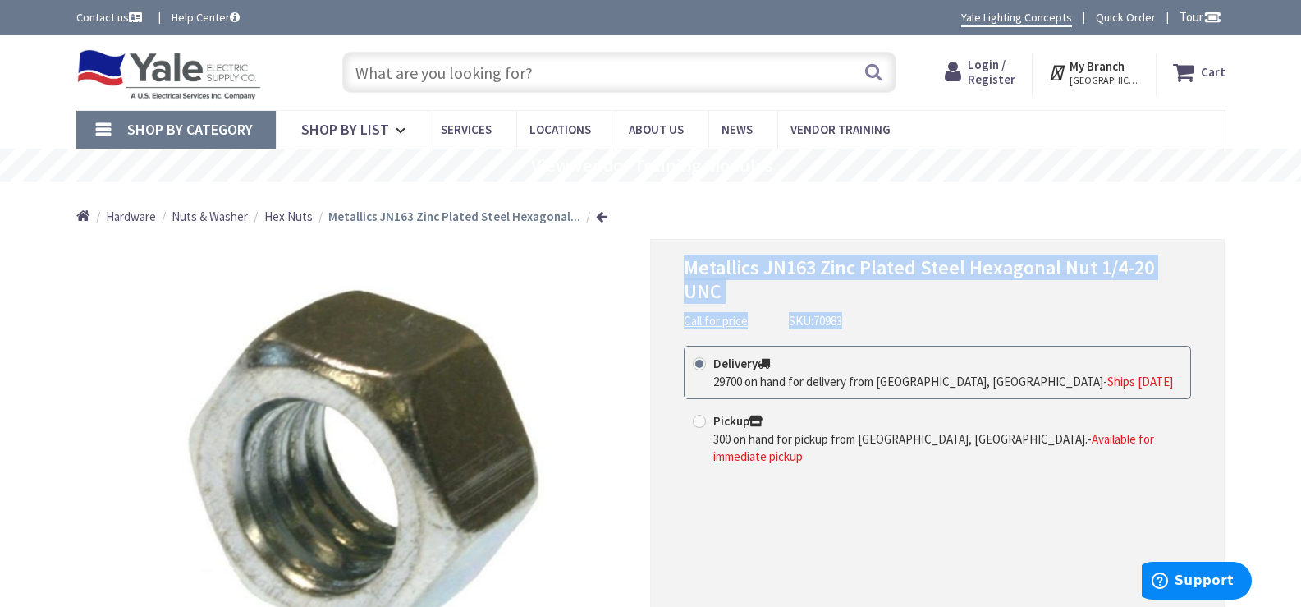
drag, startPoint x: 689, startPoint y: 267, endPoint x: 1135, endPoint y: 283, distance: 446.9
click at [1184, 287] on div "Metallics JN163 Zinc Plated Steel Hexagonal Nut 1/4-20 UNC Call for price SKU: …" at bounding box center [937, 292] width 507 height 73
copy div "Metallics JN163 Zinc Plated Steel Hexagonal Nut 1/4-20 UNC Call for price SKU: …"
